Goal: Information Seeking & Learning: Learn about a topic

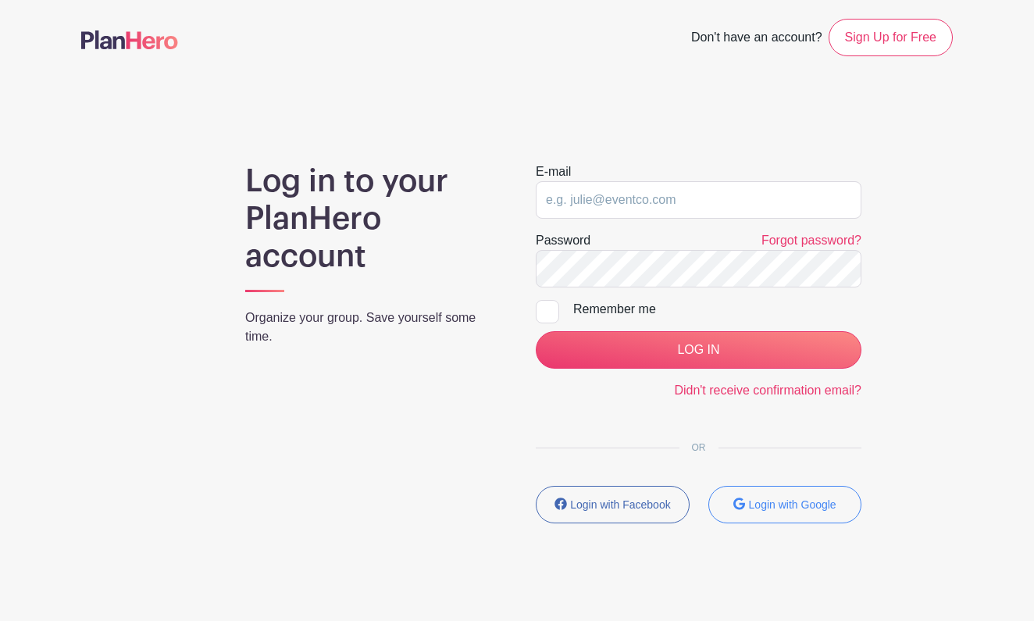
click at [620, 200] on input "email" at bounding box center [699, 200] width 326 height 38
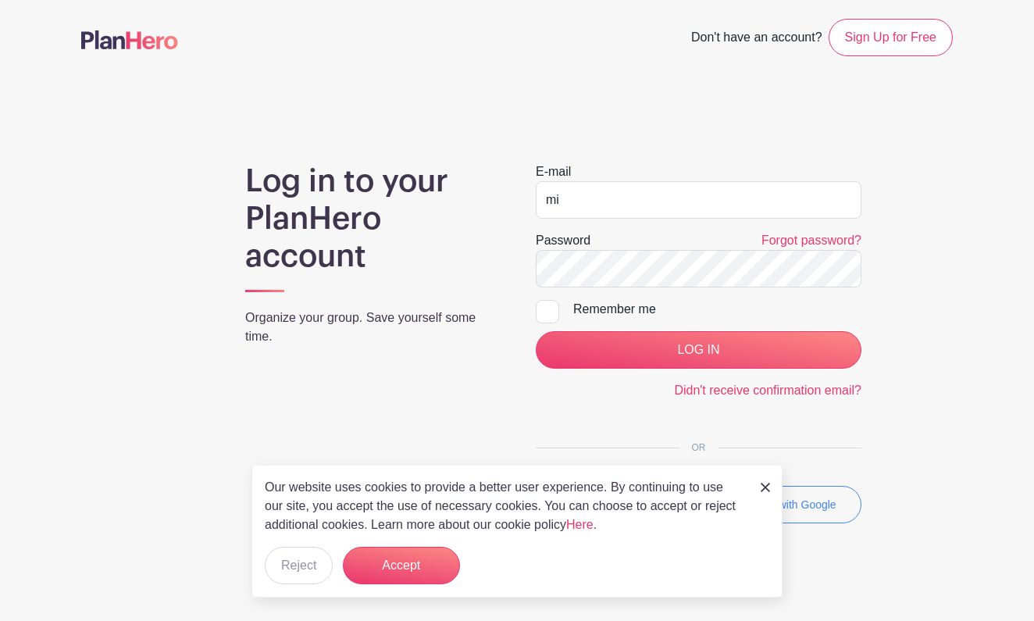
type input "m"
type input "[EMAIL_ADDRESS][DOMAIN_NAME]"
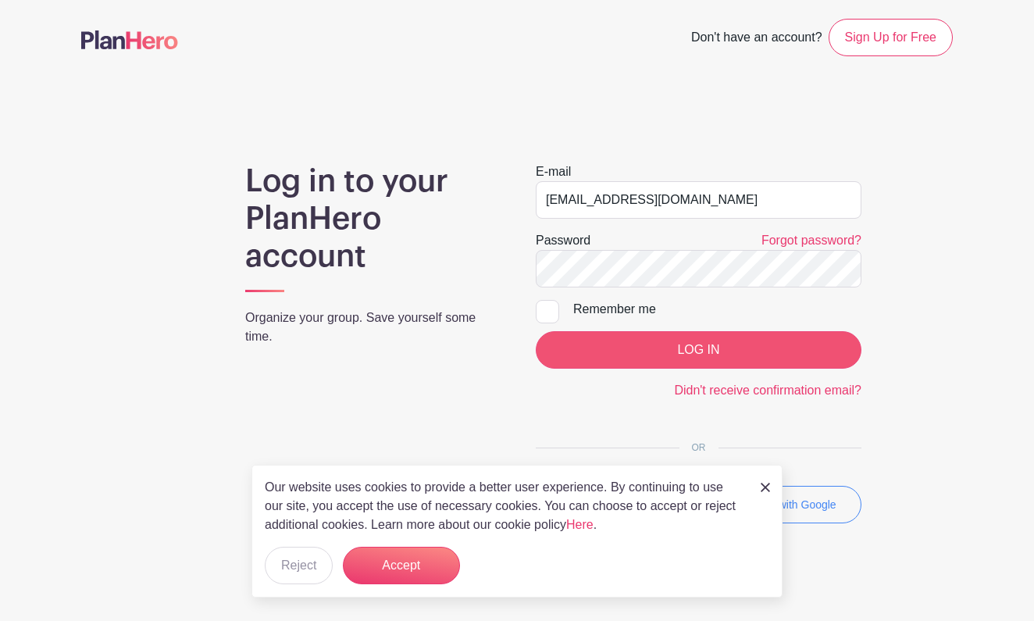
click at [688, 351] on input "LOG IN" at bounding box center [699, 350] width 326 height 38
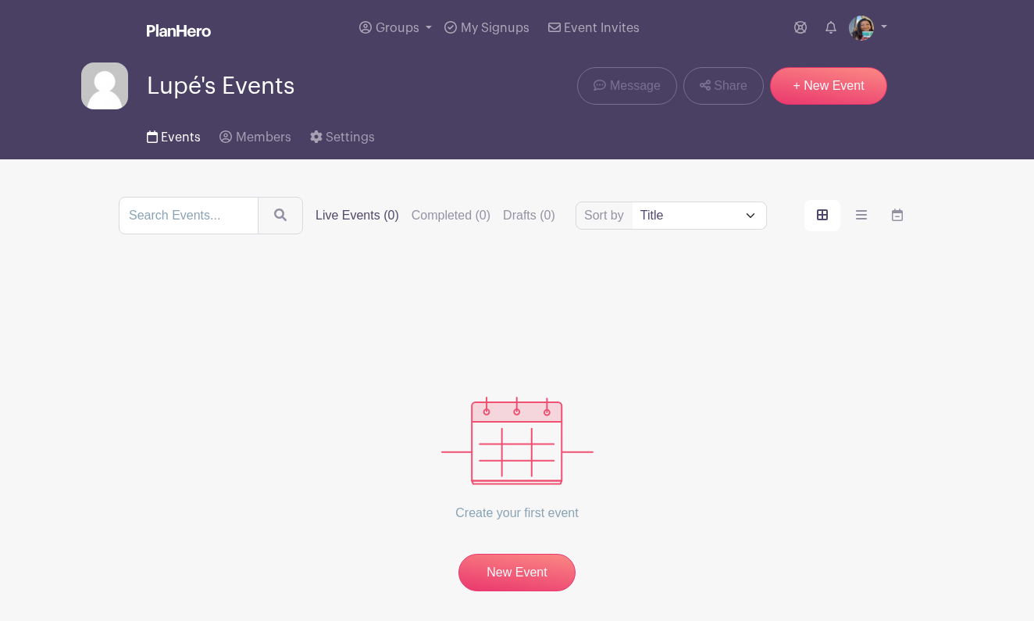
click at [180, 138] on span "Events" at bounding box center [181, 137] width 40 height 13
click at [375, 222] on label "Live Events (0)" at bounding box center [358, 215] width 84 height 19
click at [0, 0] on input "Live Events (0)" at bounding box center [0, 0] width 0 height 0
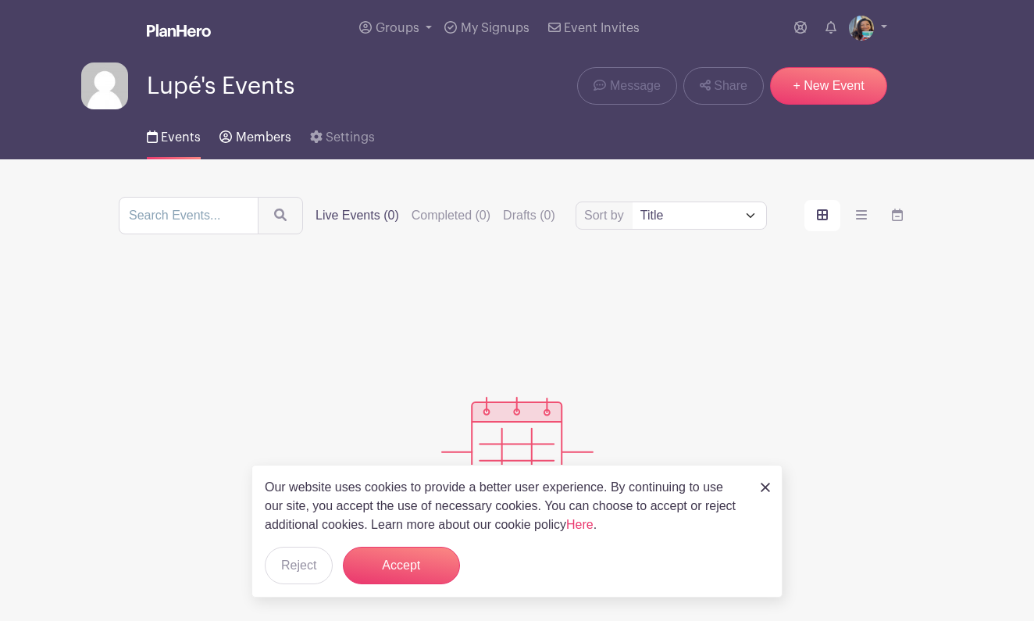
click at [259, 133] on span "Members" at bounding box center [263, 137] width 55 height 13
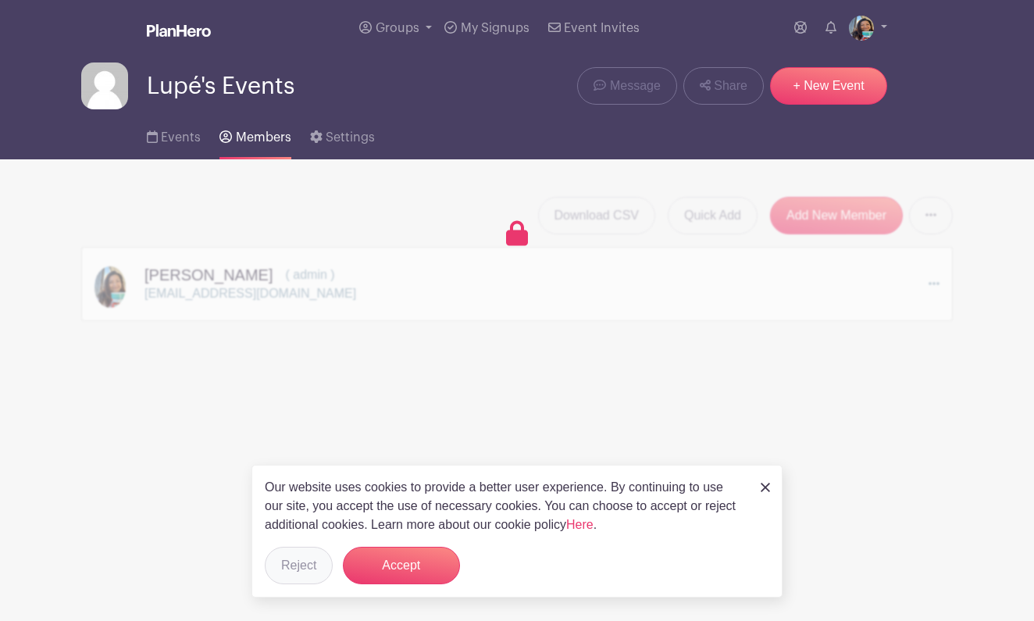
click at [294, 559] on button "Reject" at bounding box center [299, 566] width 68 height 38
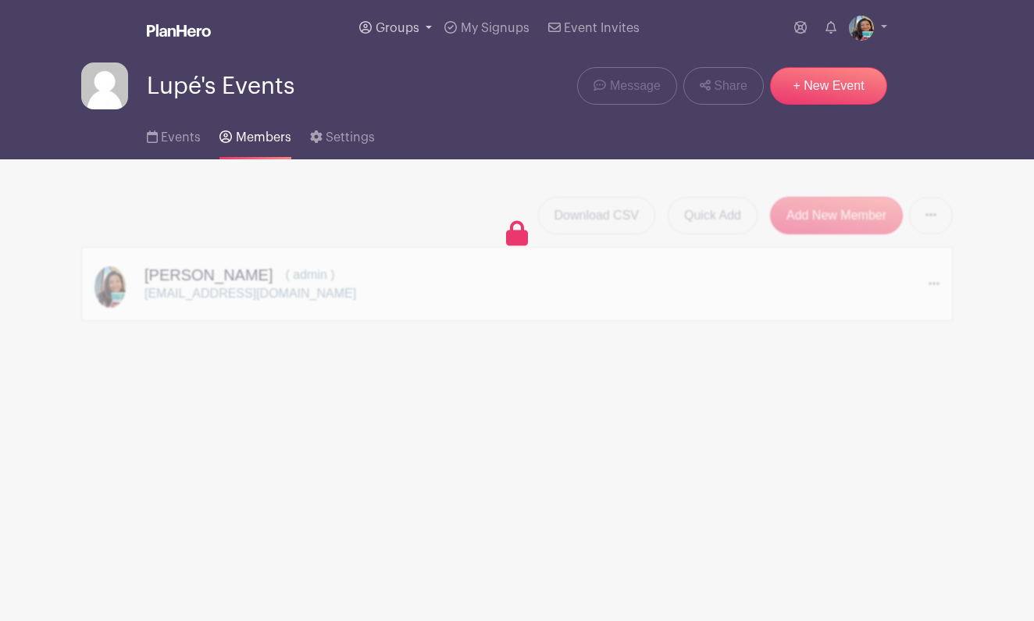
click at [396, 26] on span "Groups" at bounding box center [398, 28] width 44 height 13
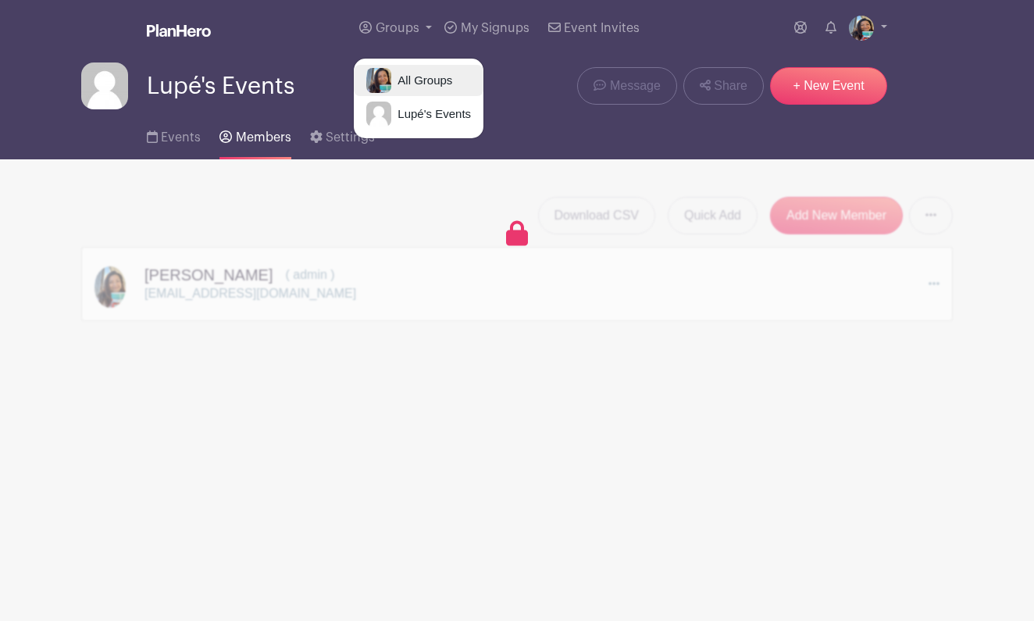
click at [432, 77] on span "All Groups" at bounding box center [421, 81] width 61 height 18
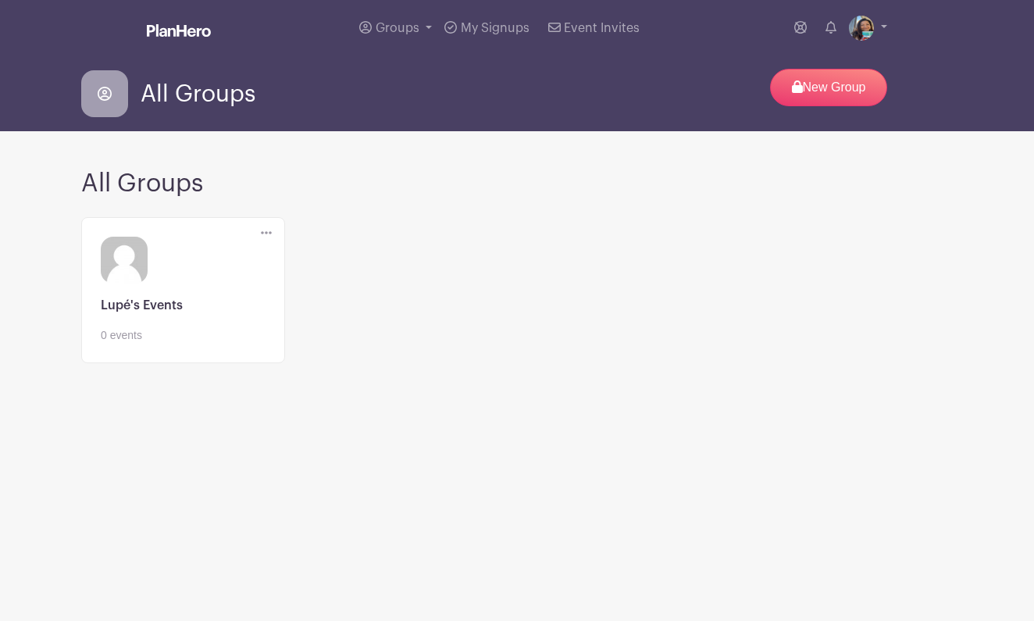
click at [130, 344] on link at bounding box center [183, 344] width 165 height 0
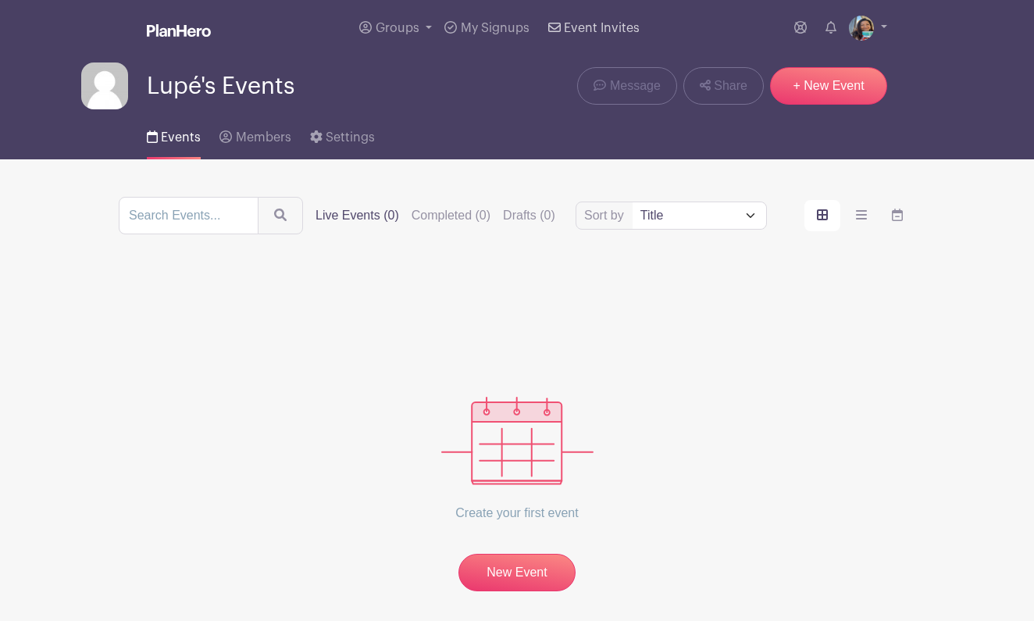
click at [611, 23] on span "Event Invites" at bounding box center [602, 28] width 76 height 13
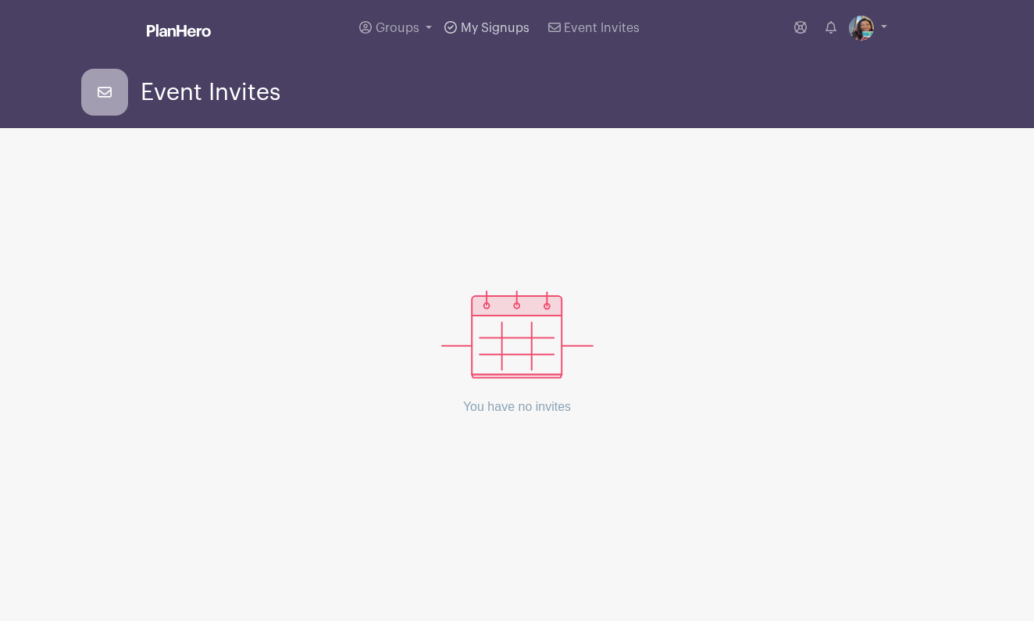
click at [505, 24] on span "My Signups" at bounding box center [495, 28] width 69 height 13
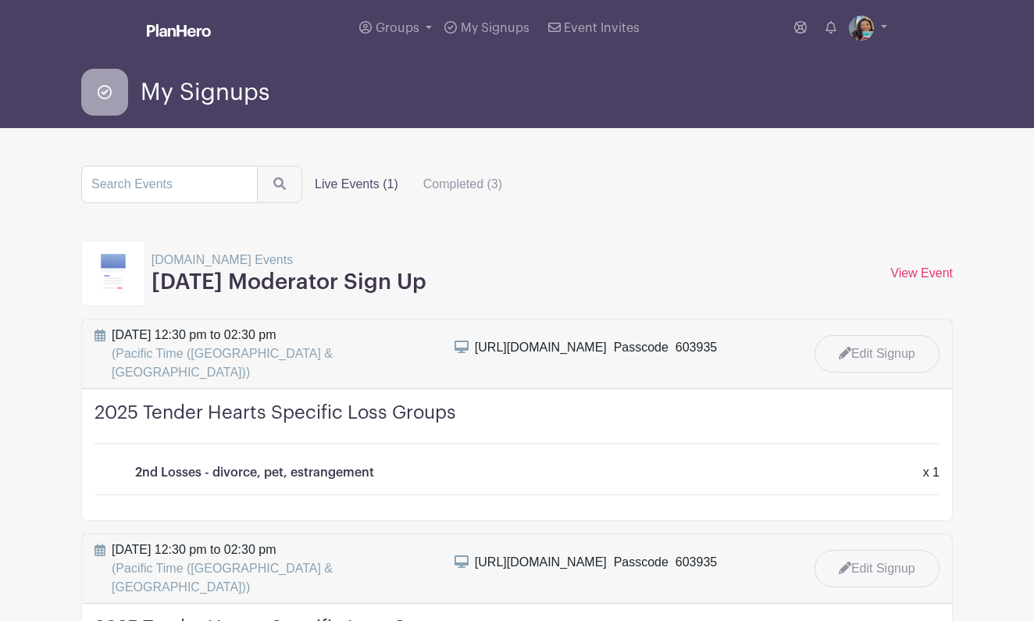
click at [285, 285] on h3 "Monday Moderator Sign Up" at bounding box center [289, 283] width 275 height 27
click at [221, 402] on h4 "2025 Tender Hearts Specific Loss Groups" at bounding box center [517, 423] width 845 height 43
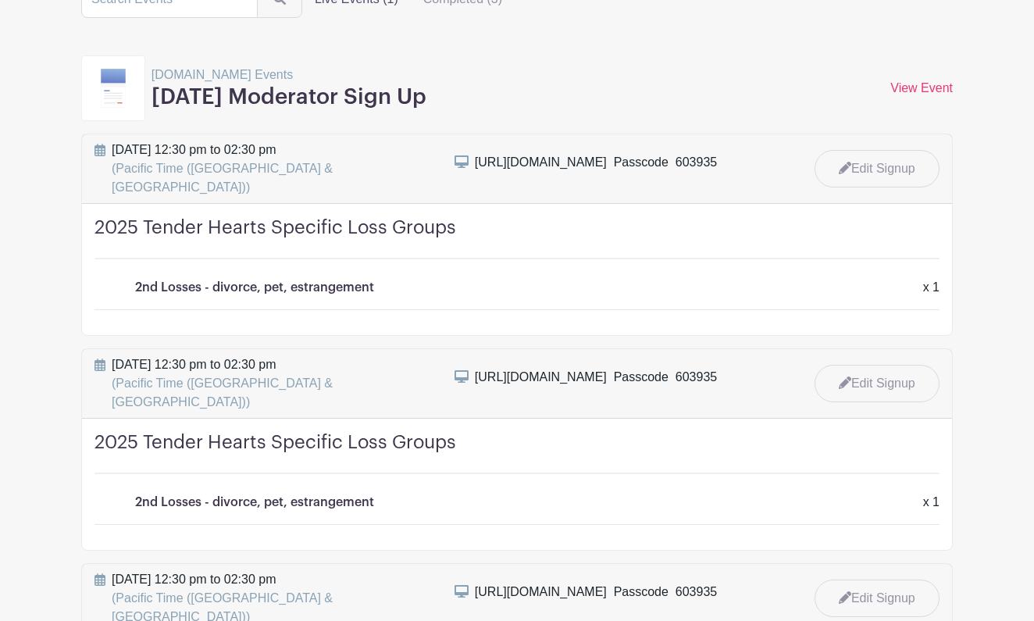
scroll to position [187, 0]
click at [916, 84] on link "View Event" at bounding box center [922, 86] width 63 height 13
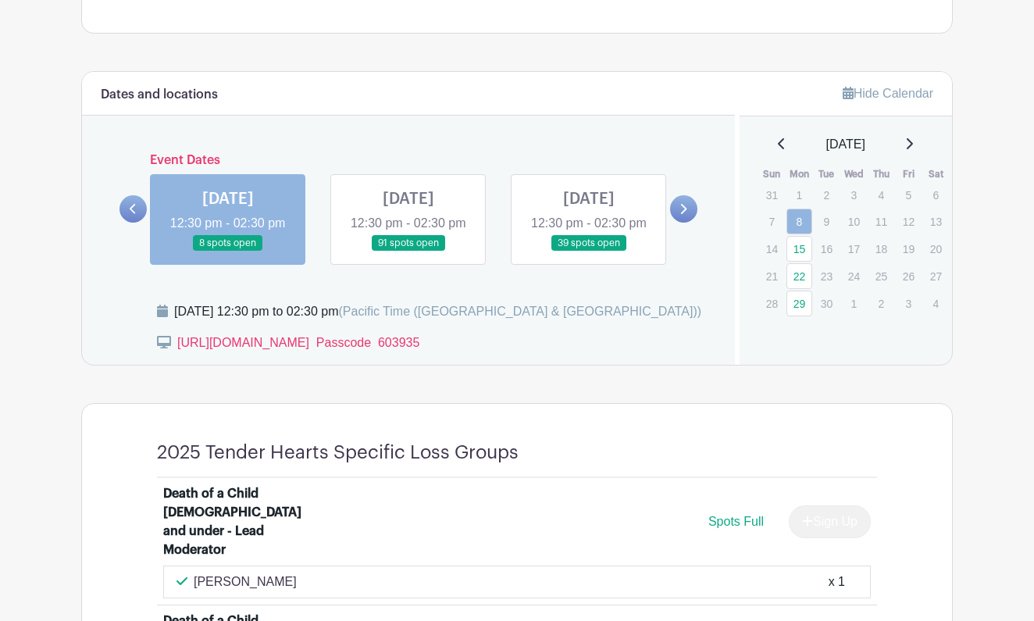
scroll to position [795, 0]
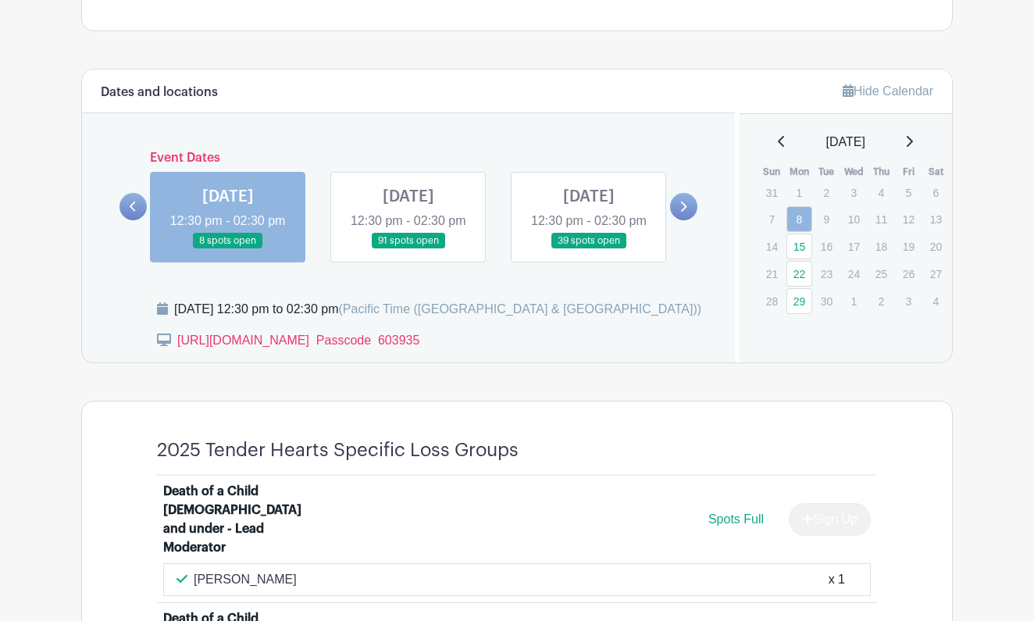
click at [228, 249] on link at bounding box center [228, 249] width 0 height 0
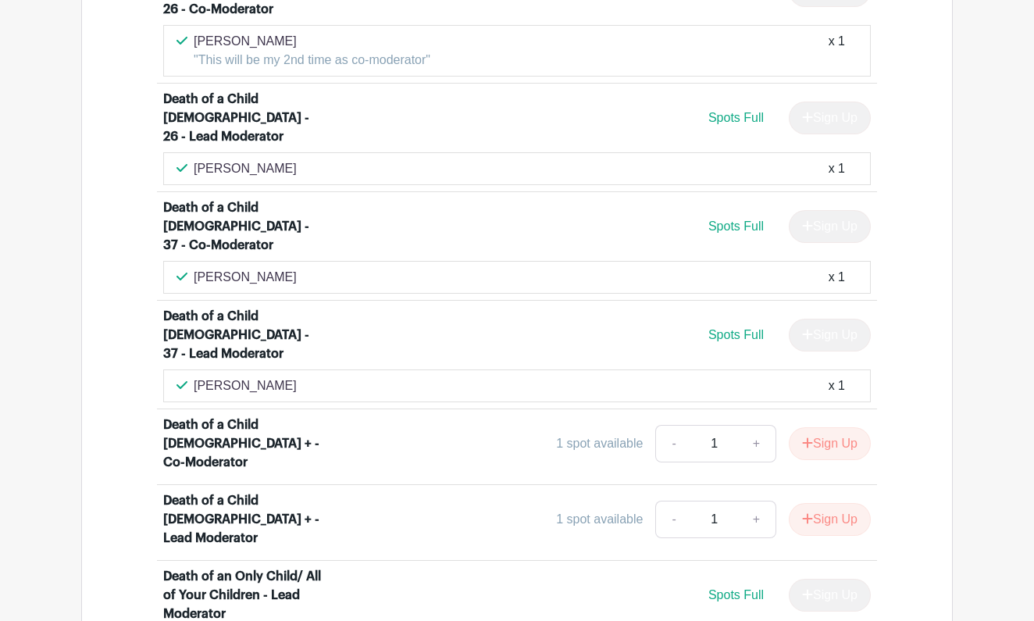
scroll to position [1555, 0]
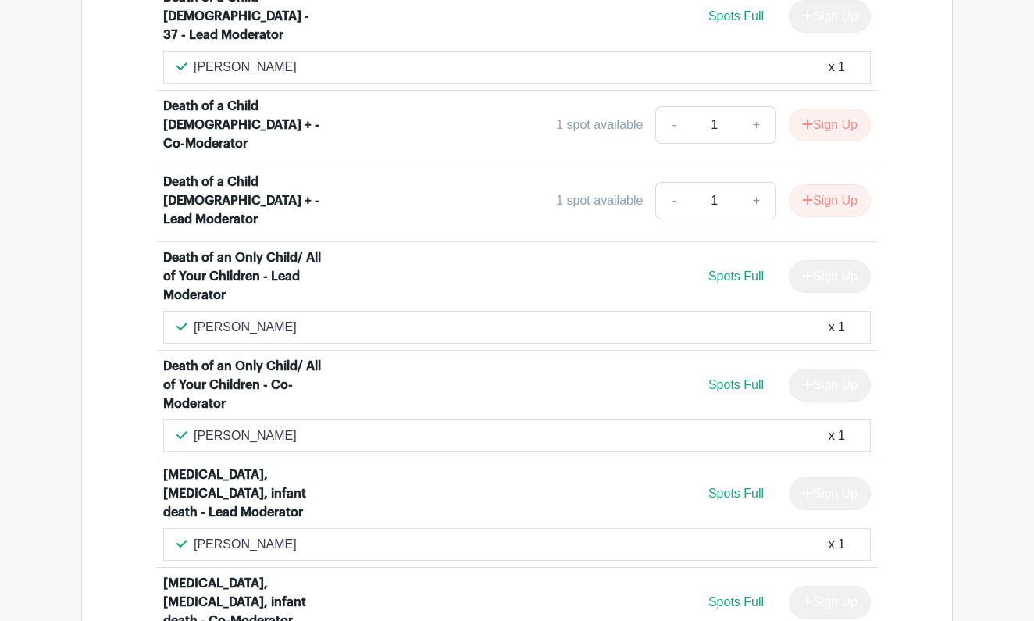
scroll to position [1870, 0]
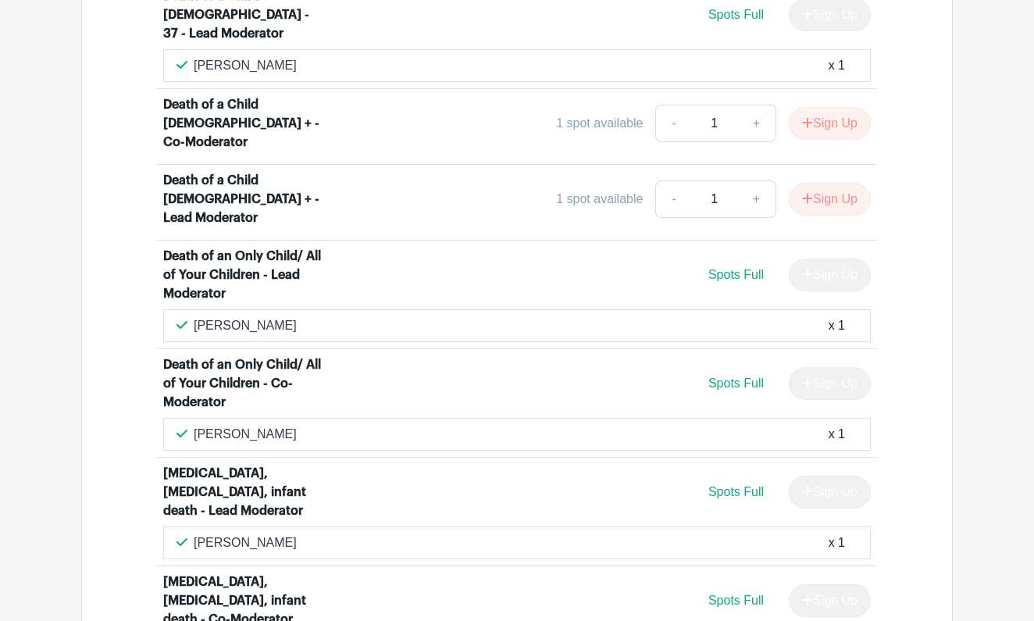
drag, startPoint x: 255, startPoint y: 291, endPoint x: 193, endPoint y: 291, distance: 62.5
click at [193, 425] on div "T. Bujnoch x 1" at bounding box center [517, 434] width 681 height 19
copy p "T. Bujnoch"
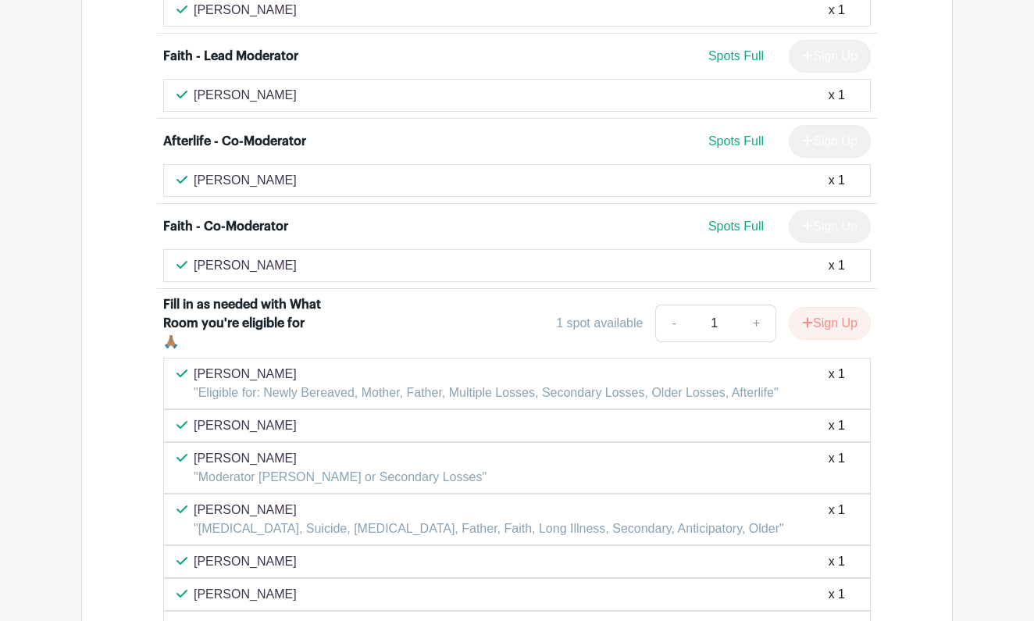
scroll to position [5602, 0]
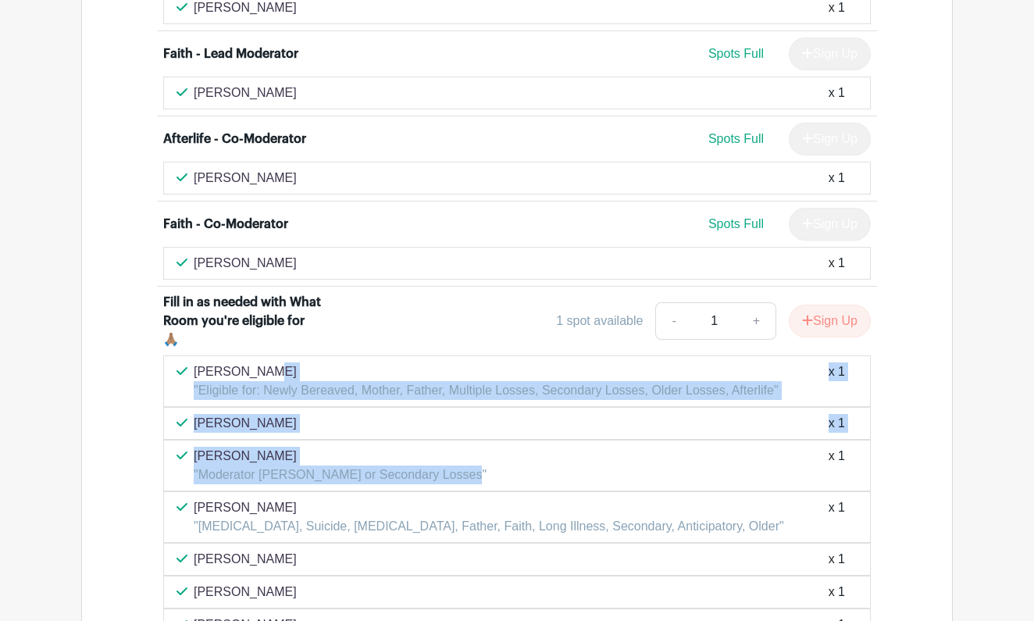
drag, startPoint x: 460, startPoint y: 413, endPoint x: 192, endPoint y: 317, distance: 284.4
click at [192, 355] on div "Cindy Foster "Eligible for: Newly Bereaved, Mother, Father, Multiple Losses, Se…" at bounding box center [517, 559] width 708 height 408
copy div "Cindy Foster "Eligible for: Newly Bereaved, Mother, Father, Multiple Losses, Se…"
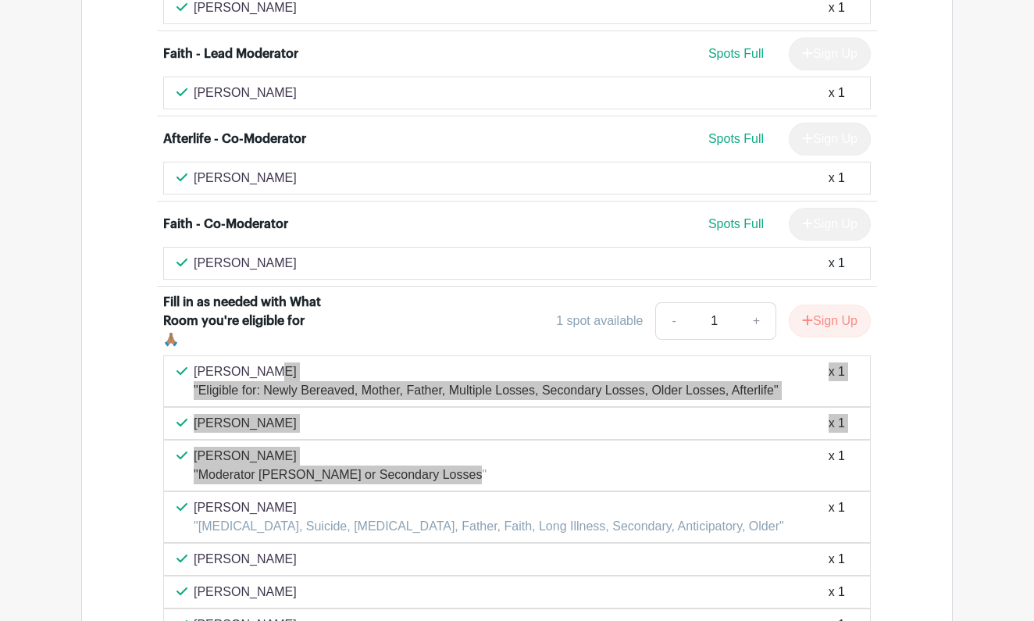
drag, startPoint x: 0, startPoint y: 147, endPoint x: 494, endPoint y: 380, distance: 546.2
click at [494, 440] on div "Maria Loquerigo "Moderator Maria -Faith or Secondary Losses" x 1" at bounding box center [517, 466] width 708 height 52
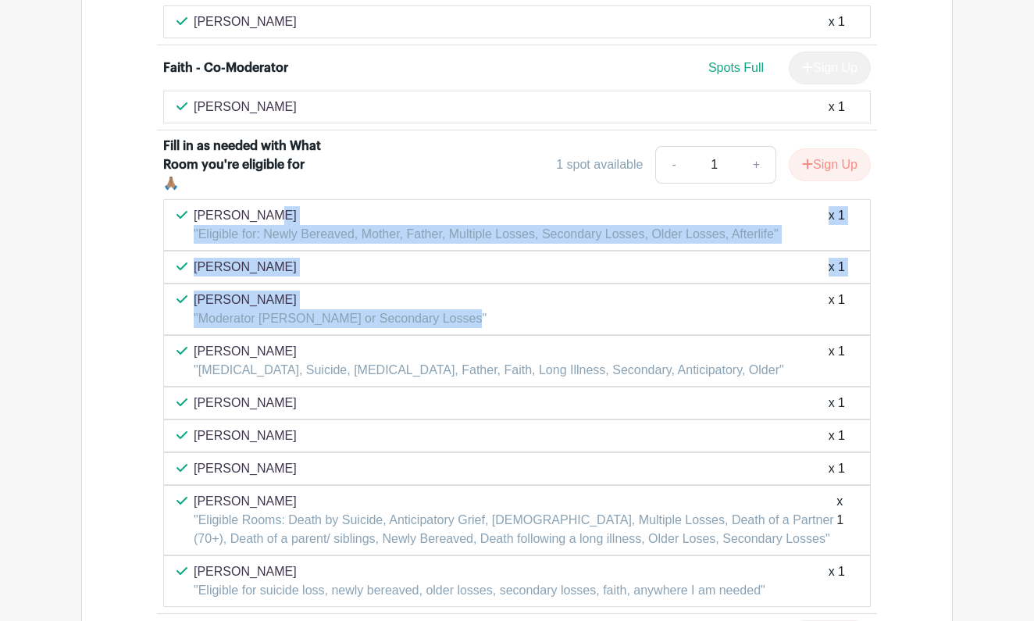
scroll to position [5763, 0]
